Goal: Transaction & Acquisition: Subscribe to service/newsletter

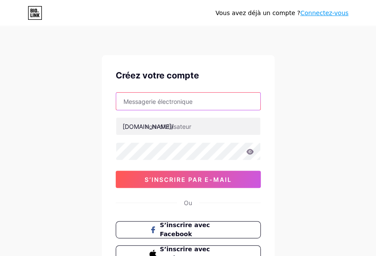
click at [170, 101] on input "text" at bounding box center [188, 101] width 144 height 17
type input "[EMAIL_ADDRESS][DOMAIN_NAME]"
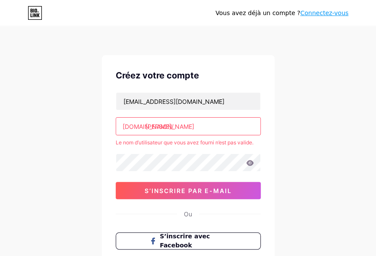
click at [192, 126] on input "[PERSON_NAME]" at bounding box center [188, 126] width 144 height 17
click at [198, 125] on input "[PERSON_NAME]" at bounding box center [188, 126] width 144 height 17
type input "g"
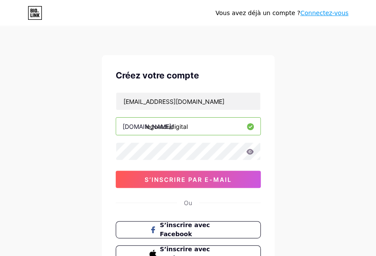
type input "legoutdudigital"
click at [172, 183] on button "S’inscrire par e-mail" at bounding box center [188, 179] width 145 height 17
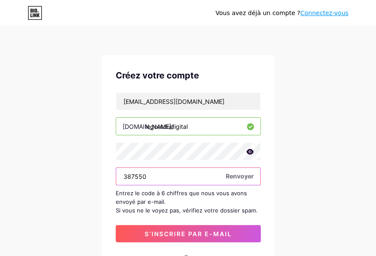
type input "387550"
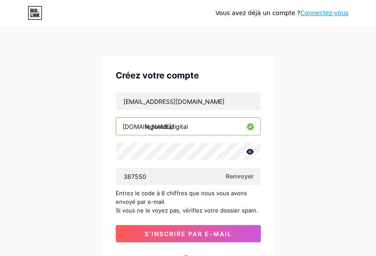
click at [190, 232] on span "S’inscrire par e-mail" at bounding box center [188, 233] width 87 height 7
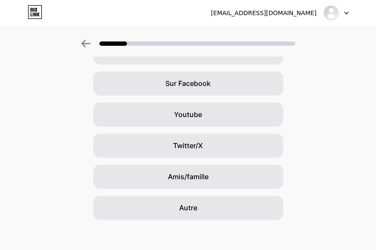
scroll to position [122, 0]
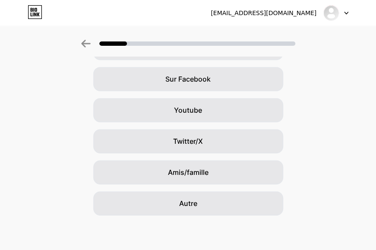
click at [192, 205] on span "Autre" at bounding box center [188, 203] width 18 height 10
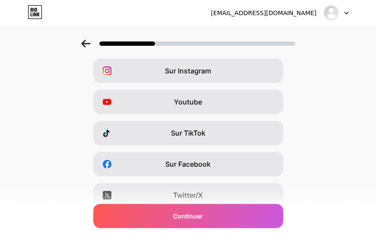
scroll to position [13, 0]
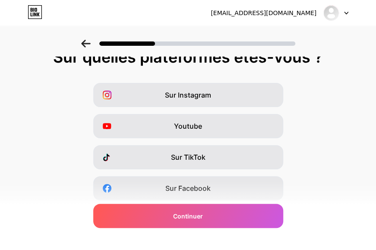
click at [241, 95] on div "Sur Instagram" at bounding box center [188, 95] width 190 height 24
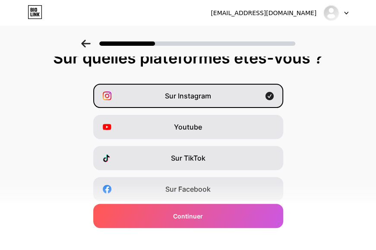
scroll to position [9, 0]
